Goal: Task Accomplishment & Management: Use online tool/utility

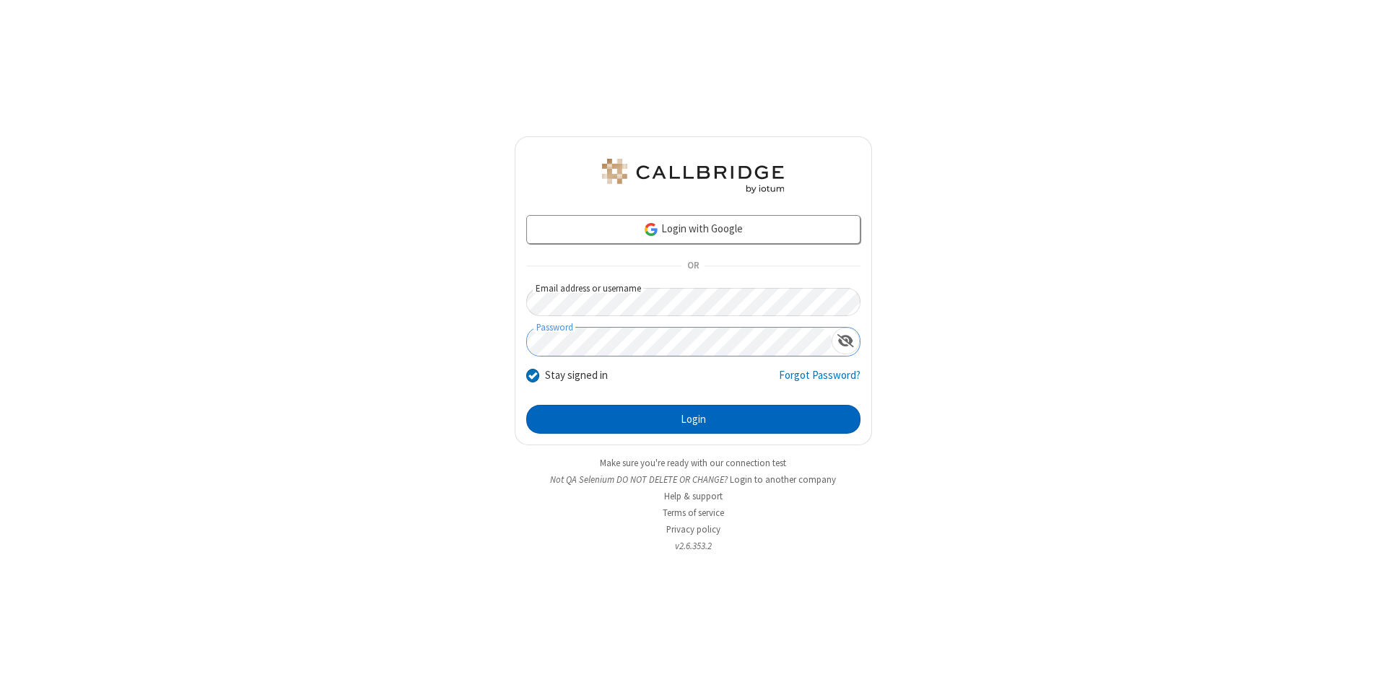
click at [693, 419] on button "Login" at bounding box center [693, 419] width 334 height 29
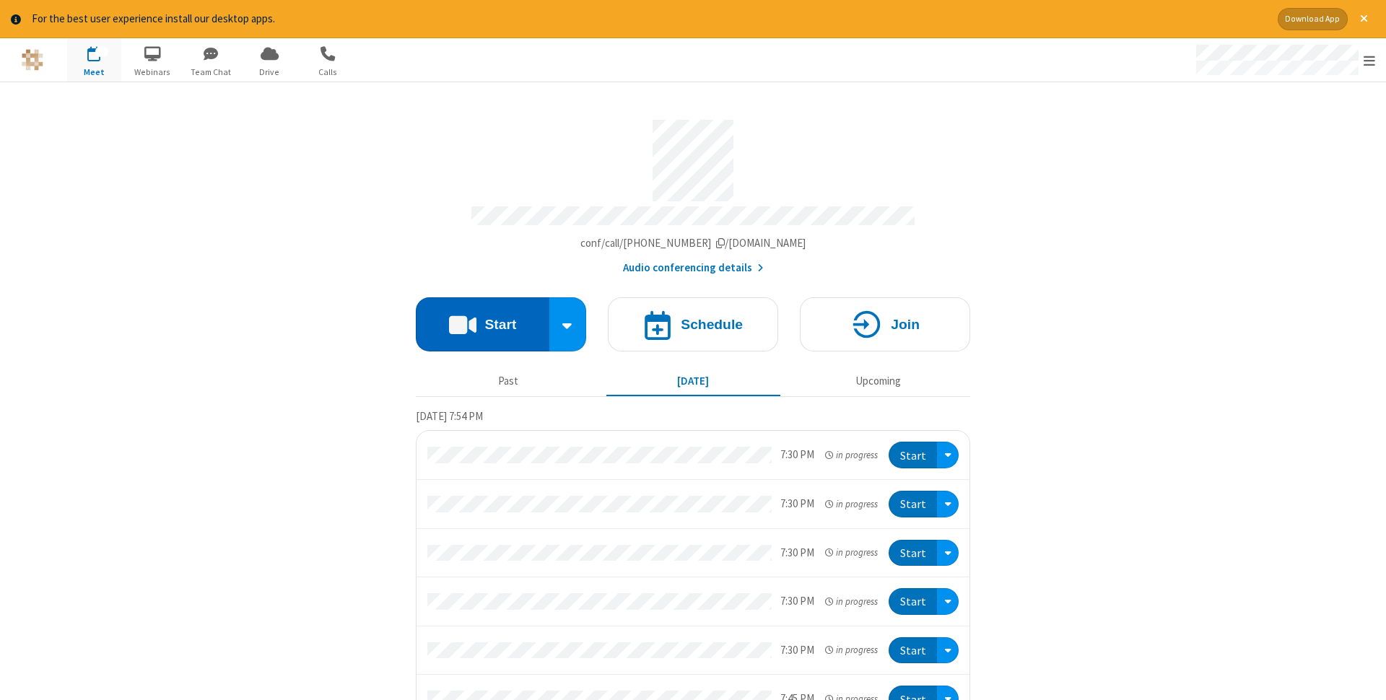
click at [482, 320] on button "Start" at bounding box center [483, 324] width 134 height 54
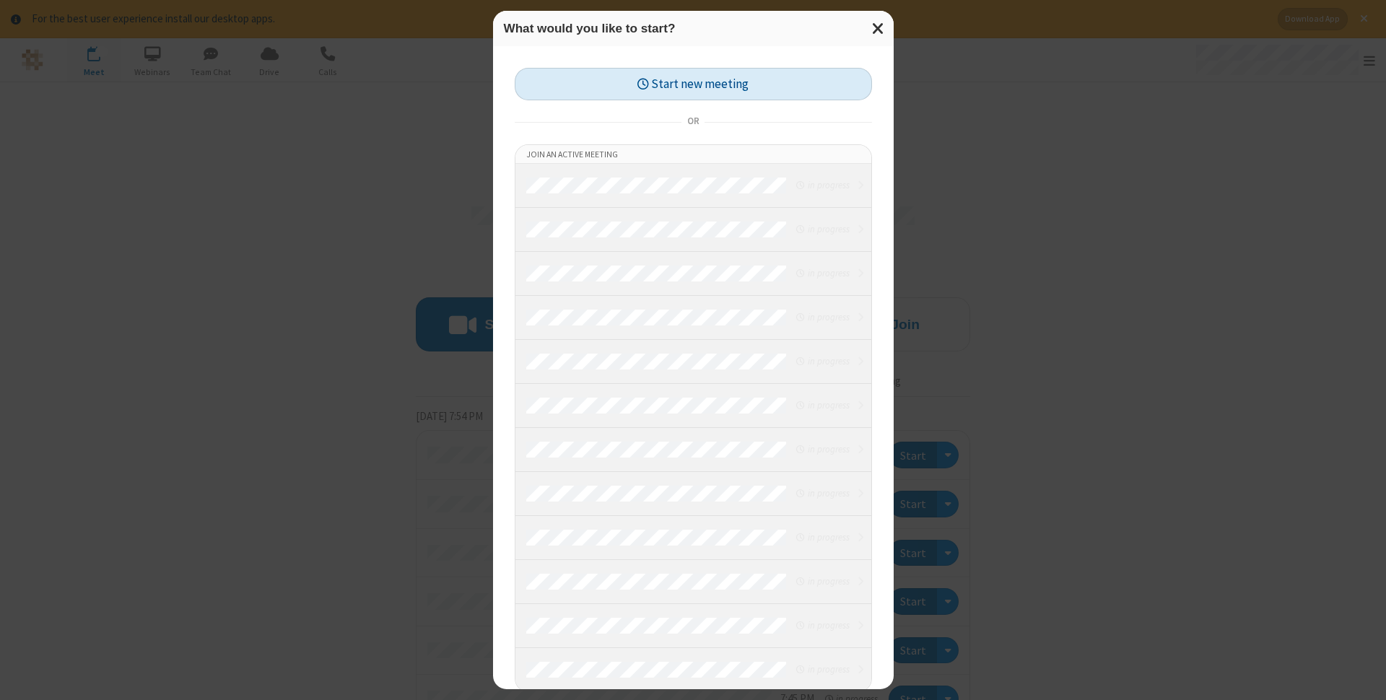
click at [693, 84] on button "Start new meeting" at bounding box center [693, 84] width 357 height 32
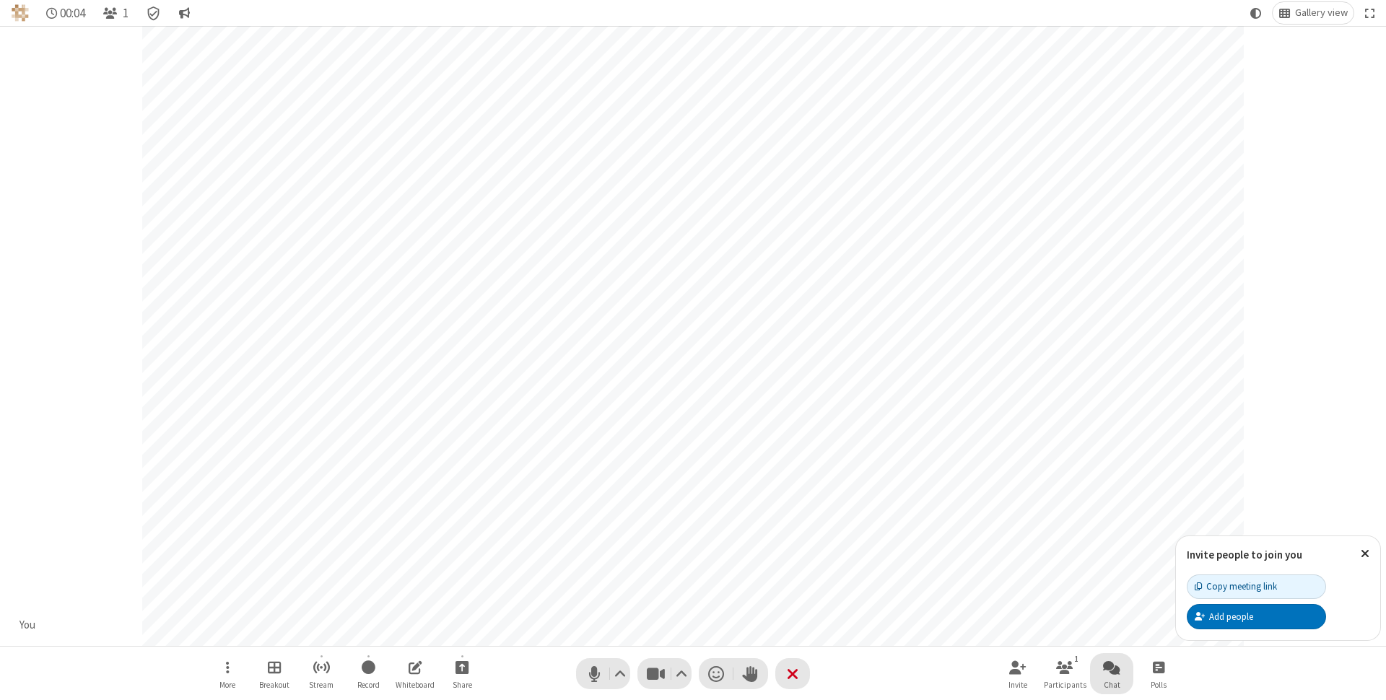
click at [1112, 667] on span "Open chat" at bounding box center [1111, 667] width 17 height 18
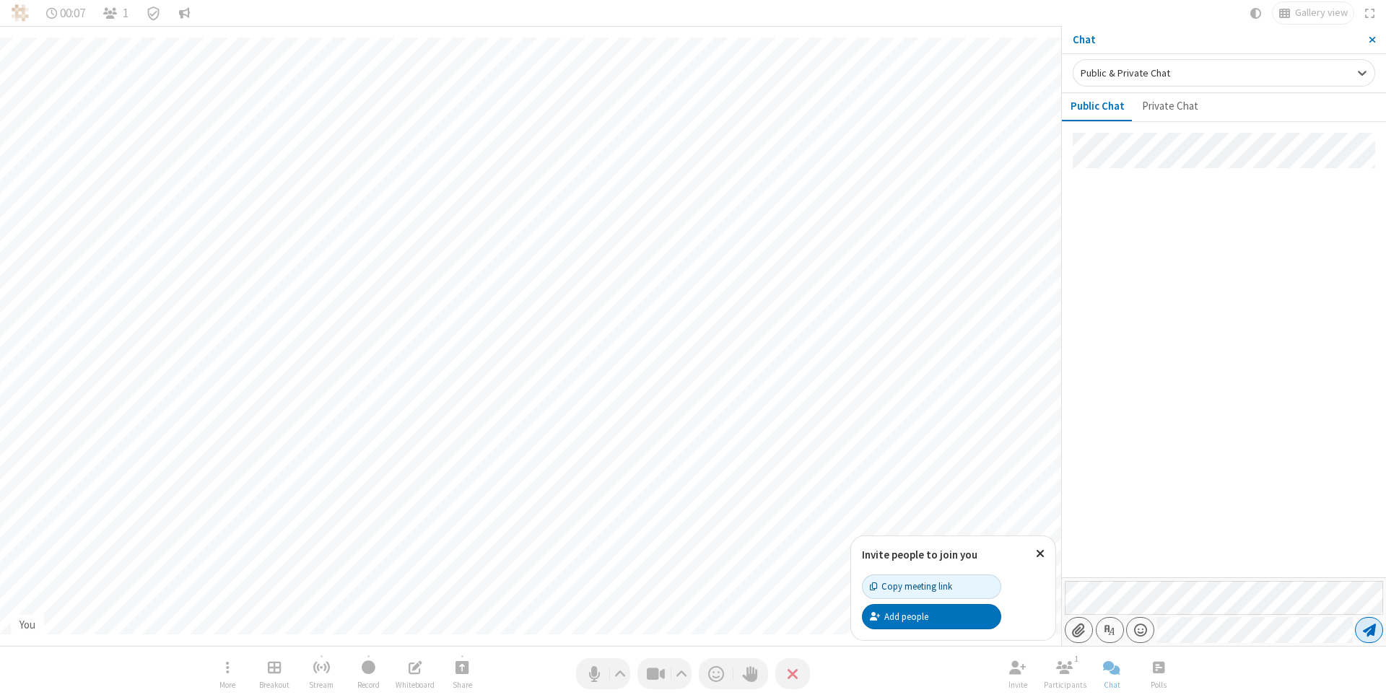
click at [1369, 630] on span "Send message" at bounding box center [1369, 630] width 13 height 14
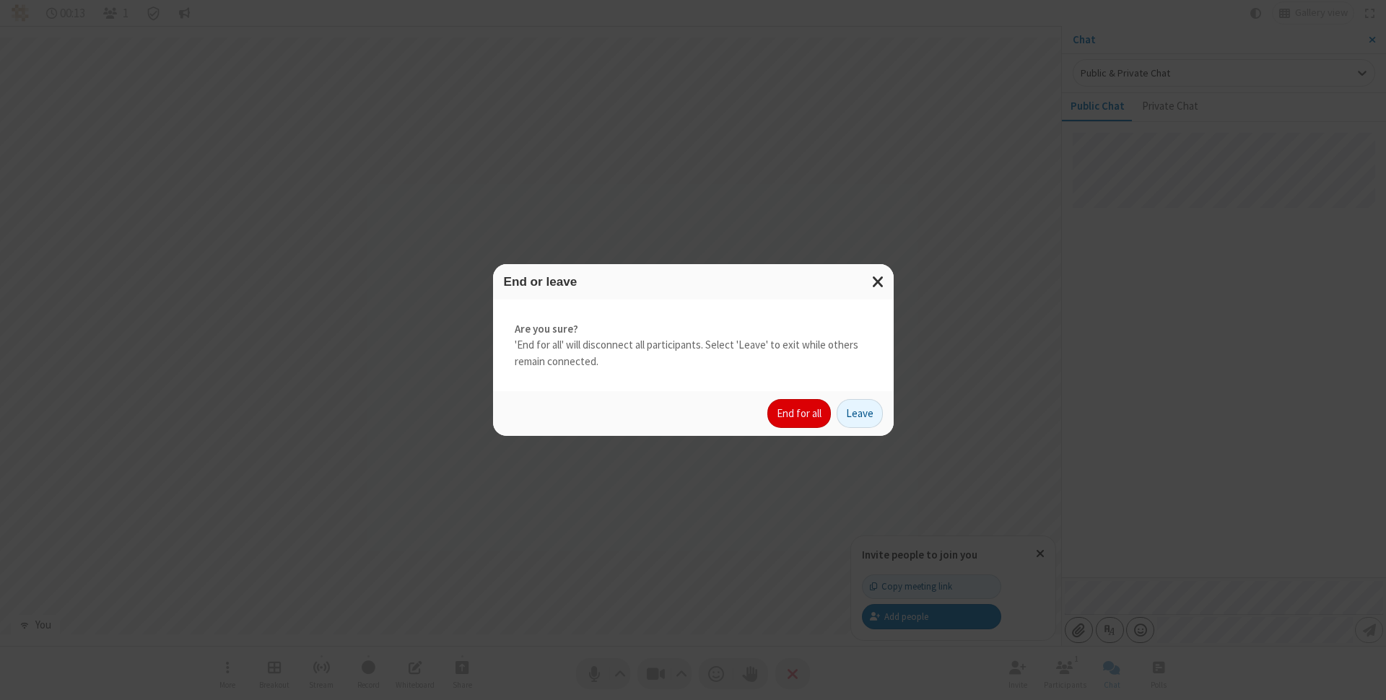
click at [800, 414] on button "End for all" at bounding box center [799, 413] width 64 height 29
